Goal: Task Accomplishment & Management: Complete application form

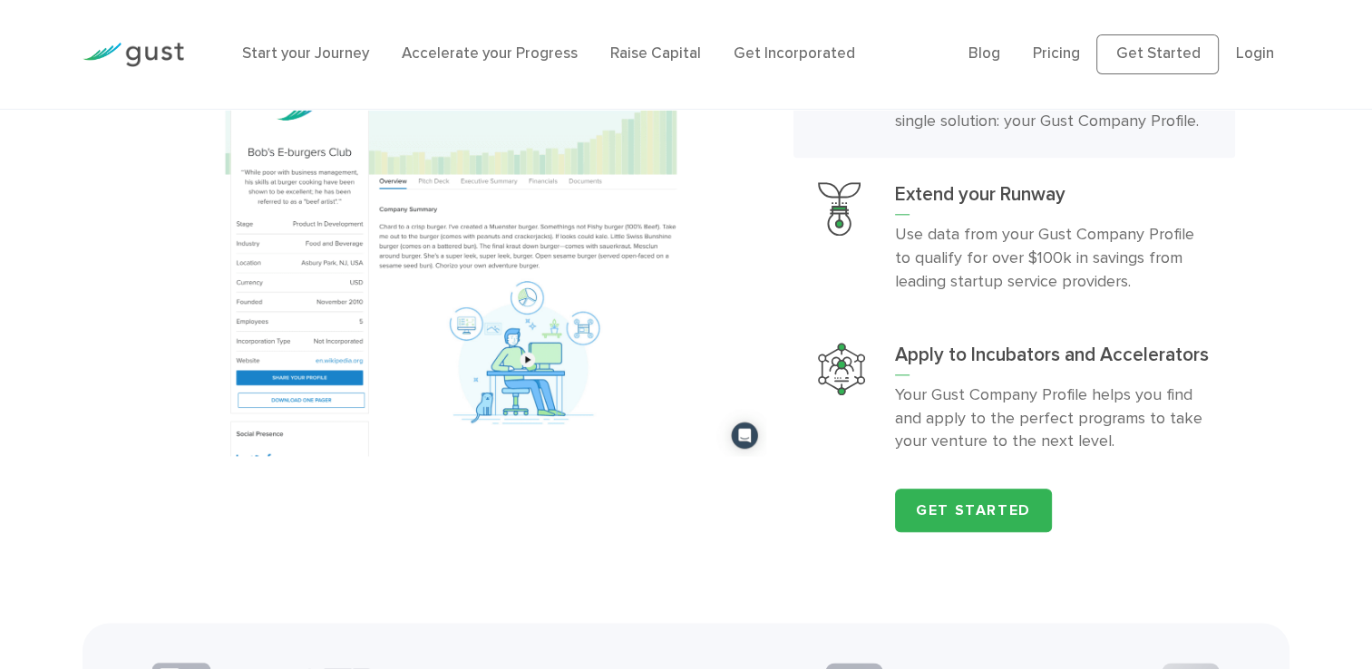
scroll to position [1632, 0]
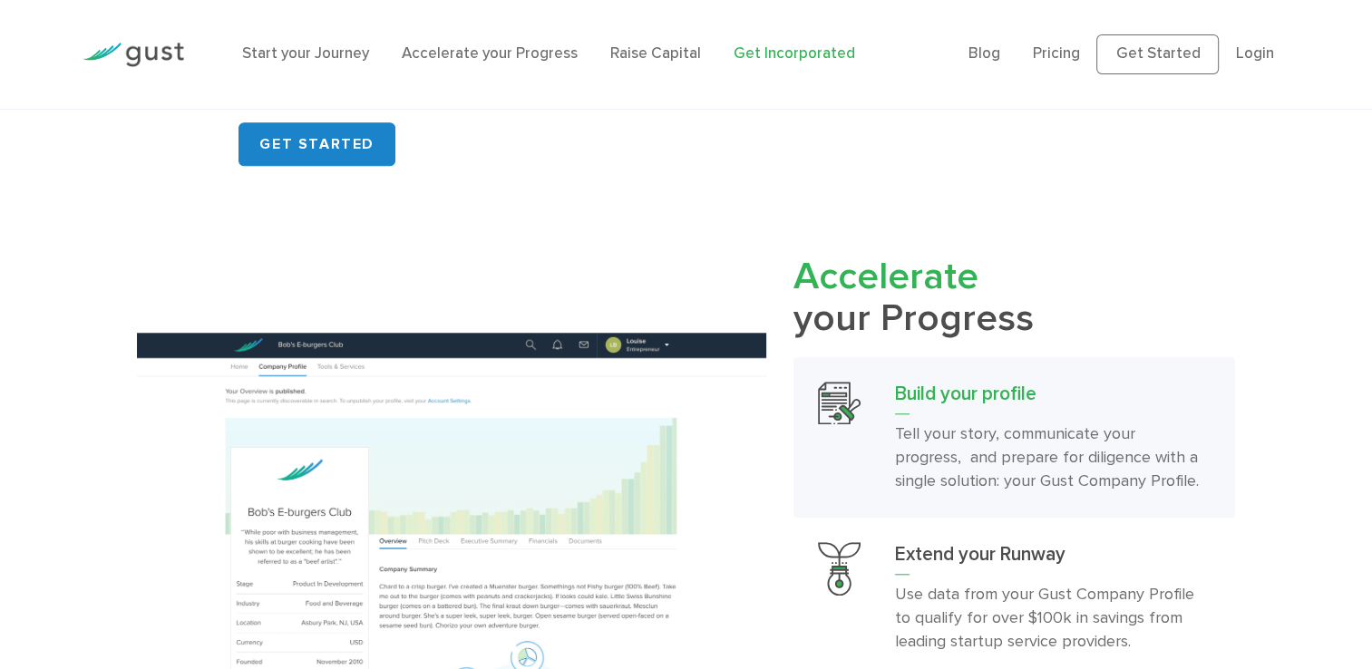
click at [788, 53] on link "Get Incorporated" at bounding box center [795, 53] width 122 height 18
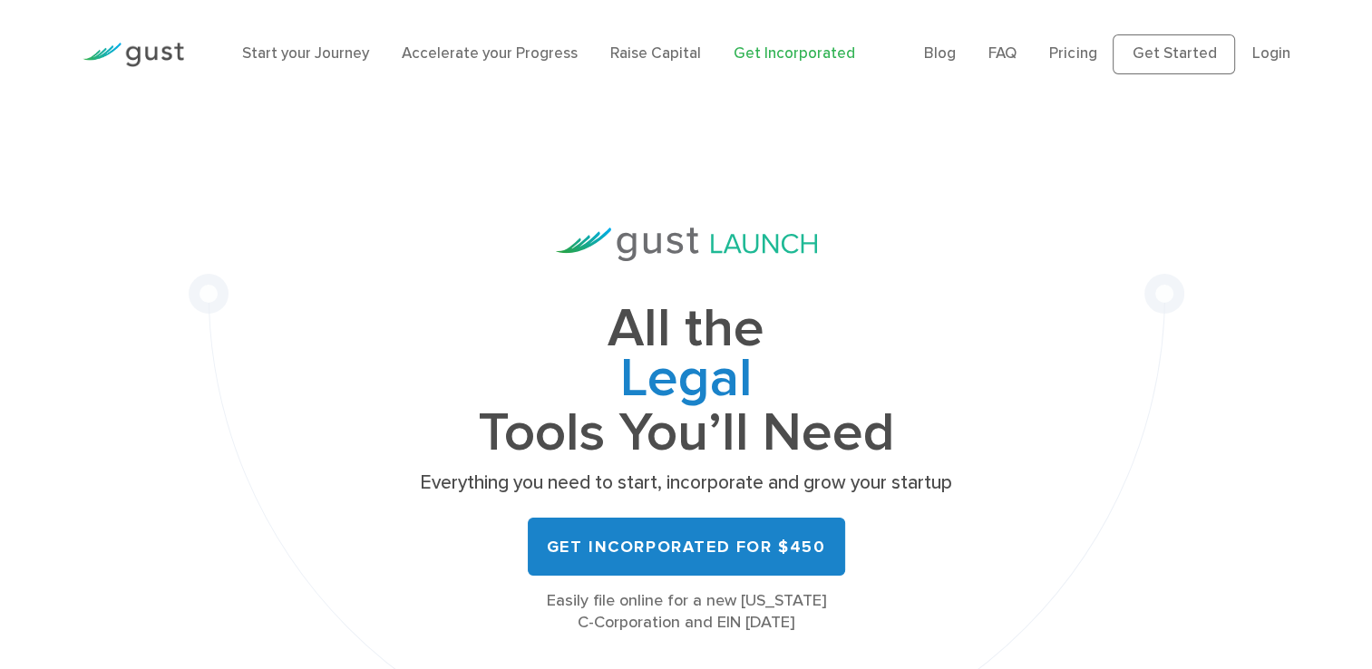
click at [272, 65] on li "Start your Journey" at bounding box center [305, 55] width 127 height 24
click at [289, 48] on link "Start your Journey" at bounding box center [305, 53] width 127 height 18
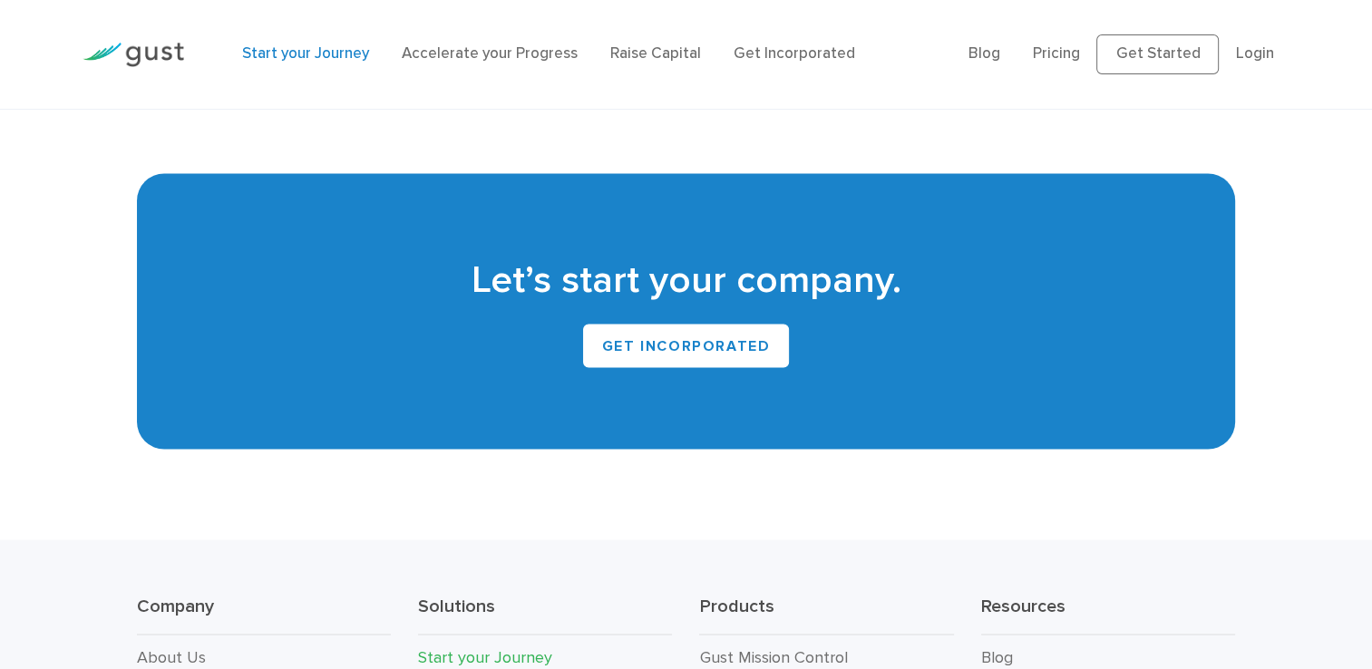
scroll to position [3264, 0]
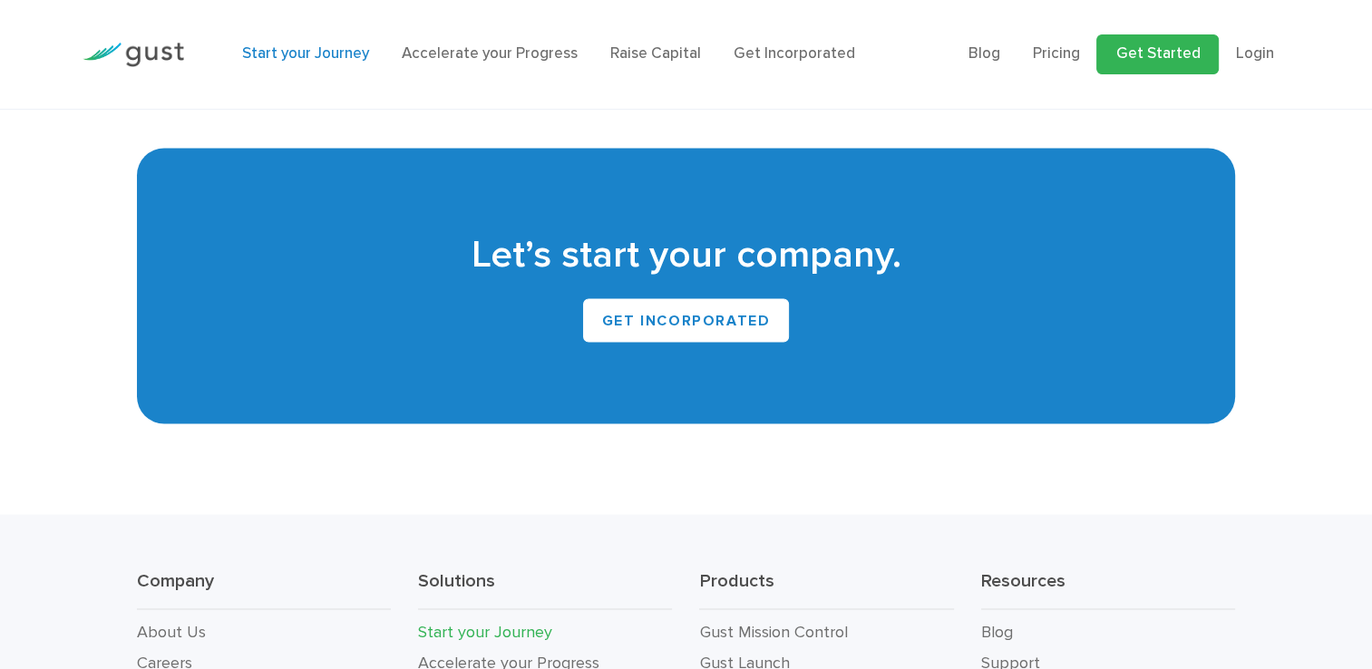
click at [1121, 59] on link "Get Started" at bounding box center [1157, 54] width 122 height 40
